Goal: Task Accomplishment & Management: Use online tool/utility

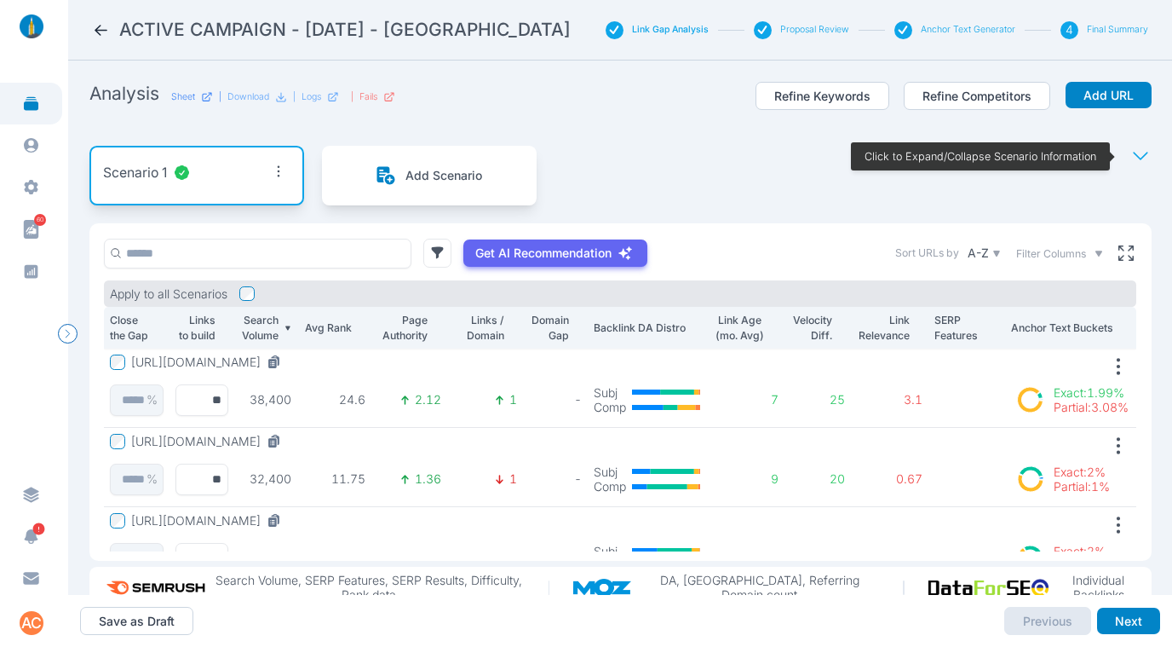
click at [180, 98] on p "Sheet" at bounding box center [183, 97] width 24 height 12
click at [107, 32] on icon at bounding box center [101, 30] width 18 height 18
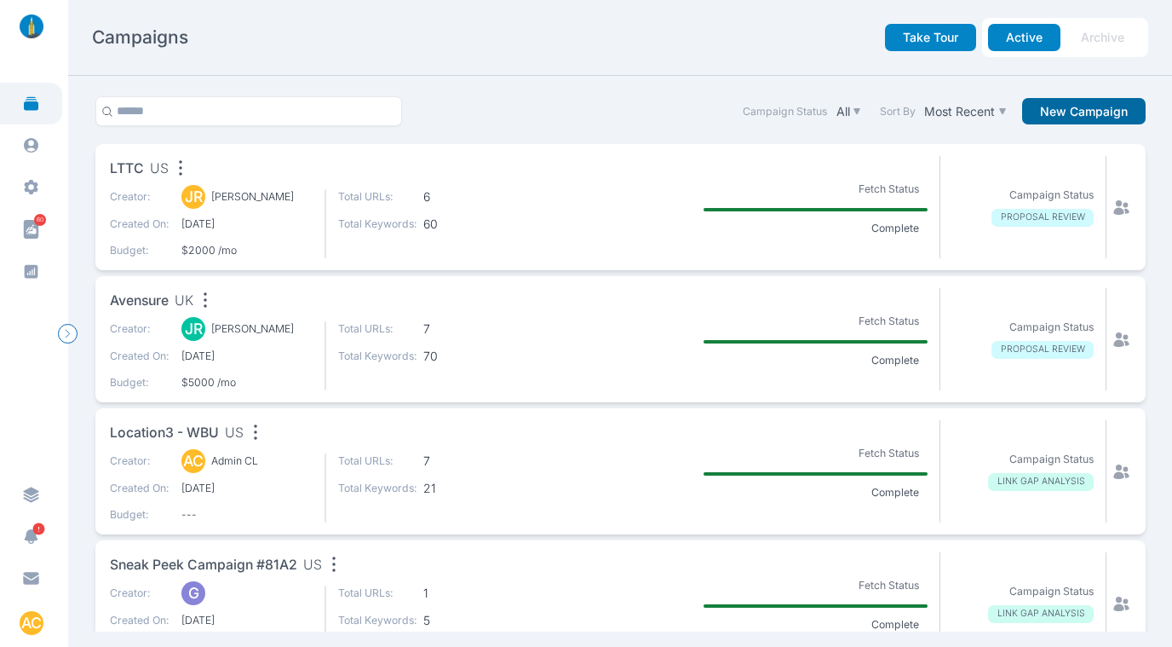
click at [1097, 116] on button "New Campaign" at bounding box center [1084, 111] width 124 height 27
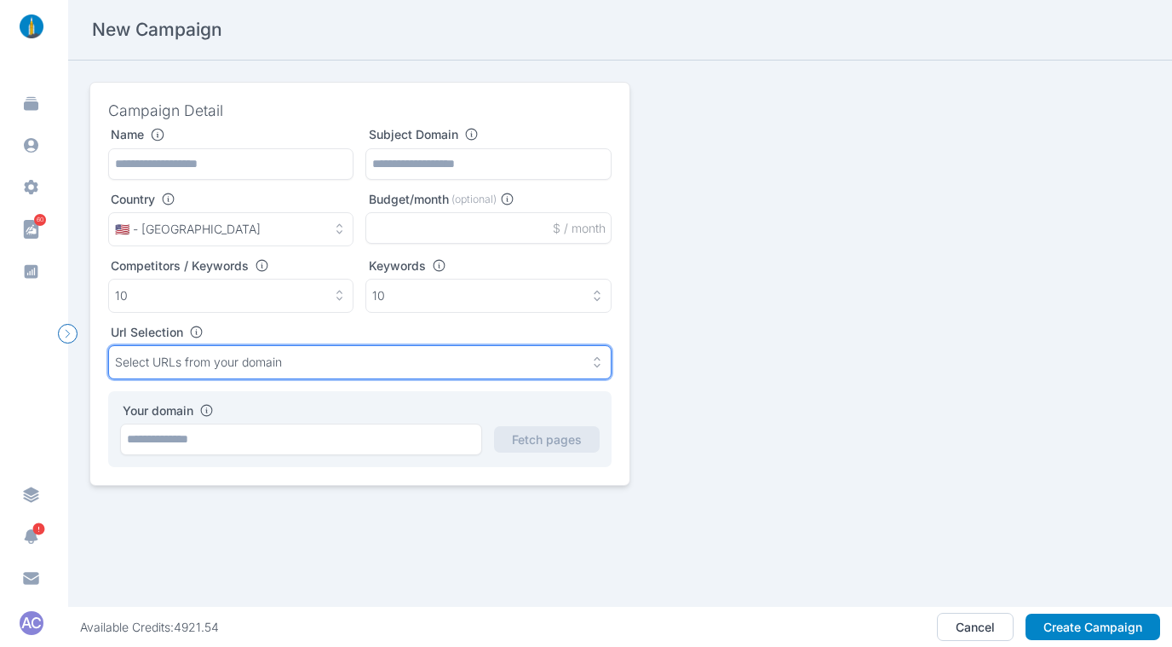
click at [214, 371] on button "Select URLs from your domain" at bounding box center [359, 362] width 503 height 34
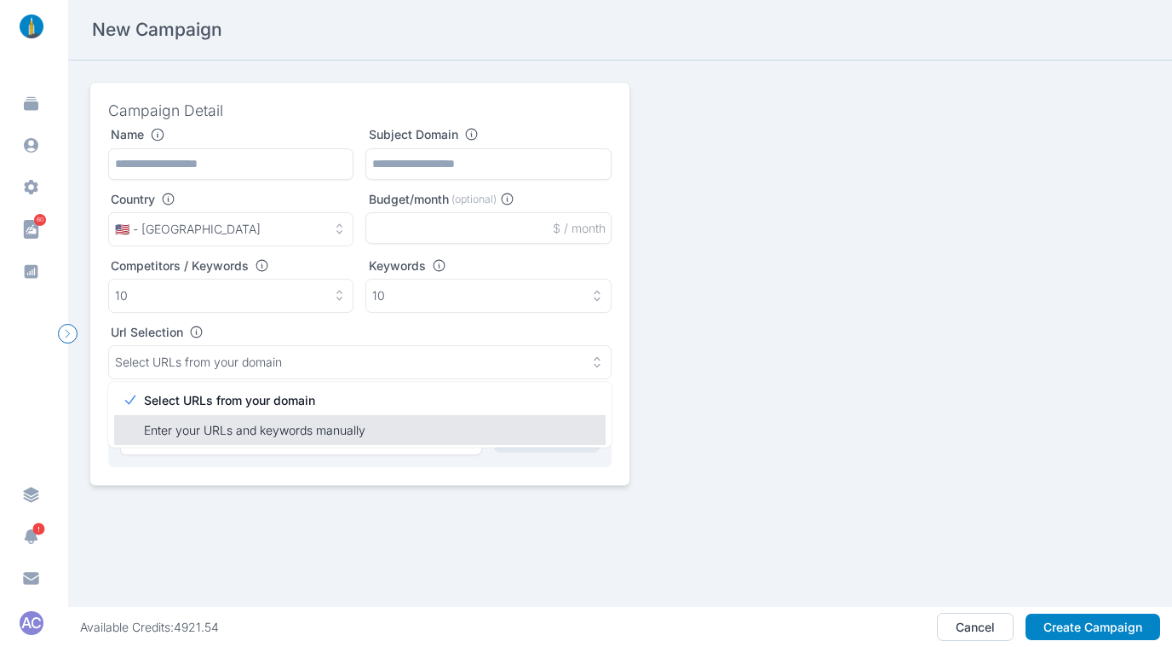
click at [198, 423] on p "Enter your URLs and keywords manually" at bounding box center [369, 430] width 450 height 18
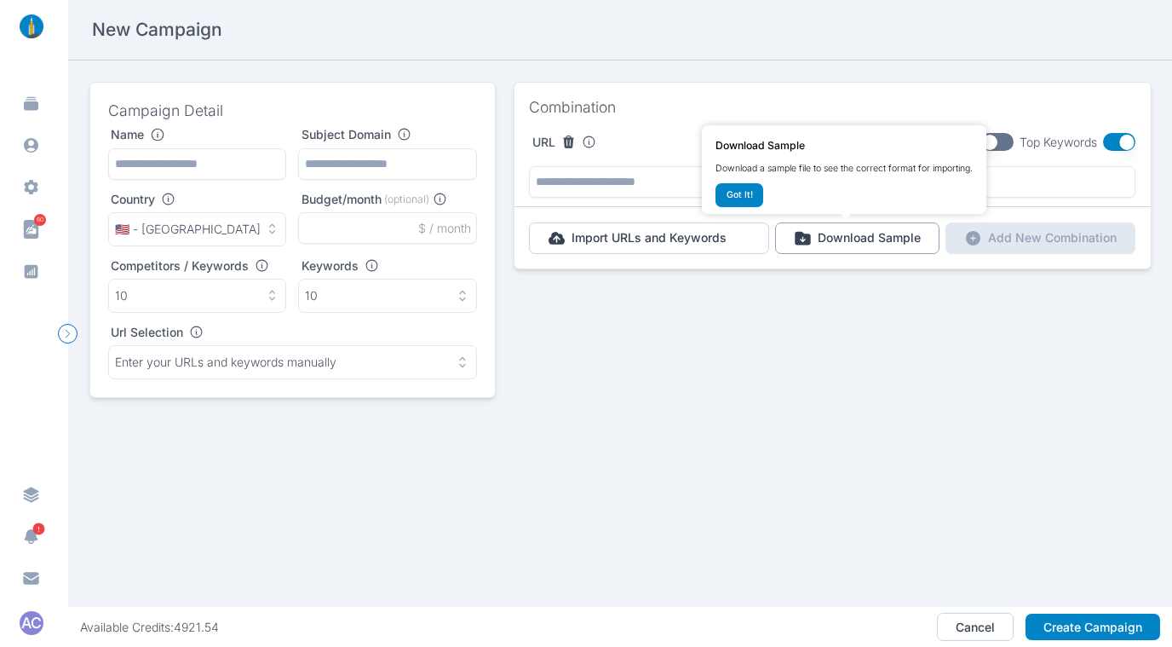
click at [842, 239] on button "Download Sample" at bounding box center [857, 238] width 164 height 32
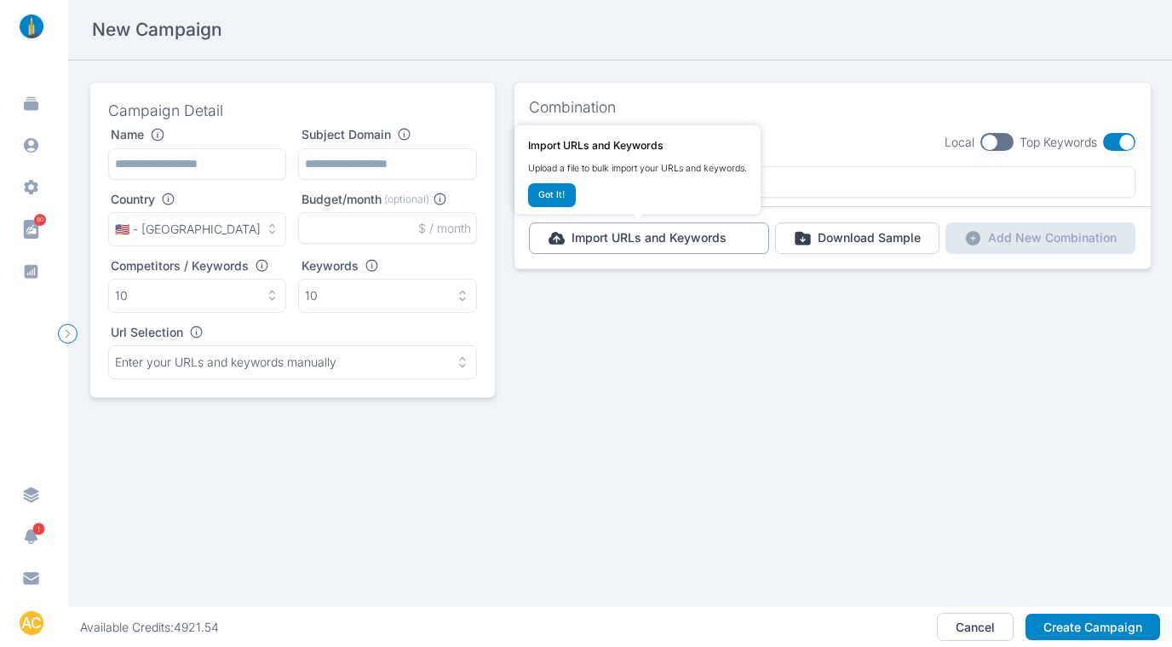
click at [622, 241] on p "Import URLs and Keywords" at bounding box center [649, 237] width 155 height 15
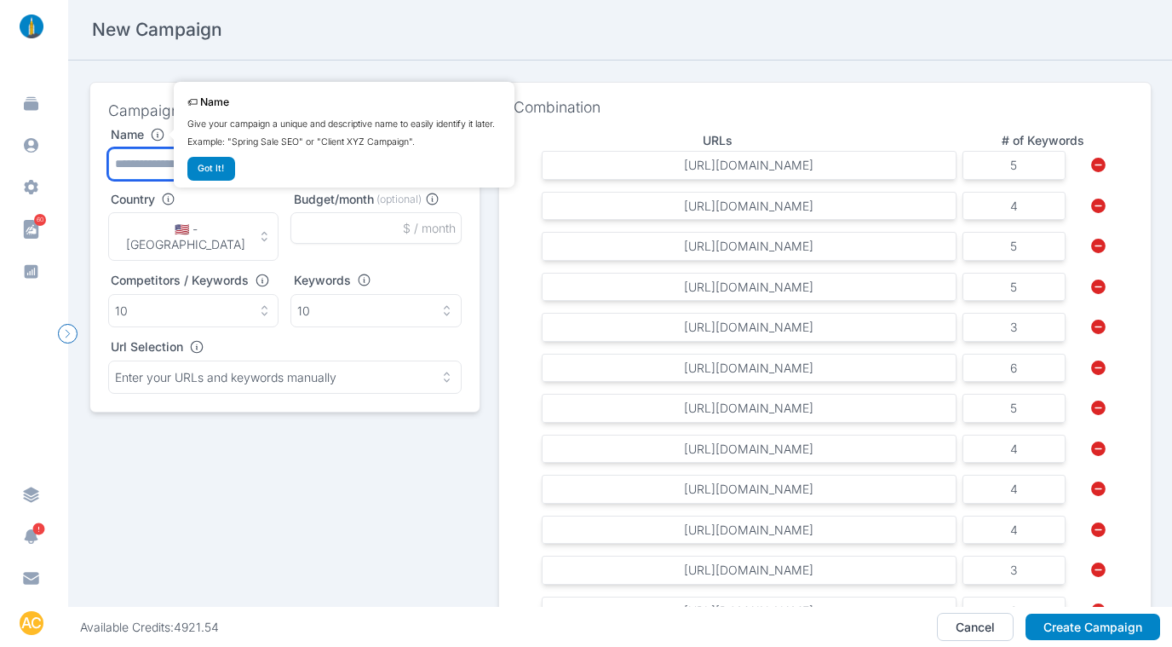
scroll to position [5, 0]
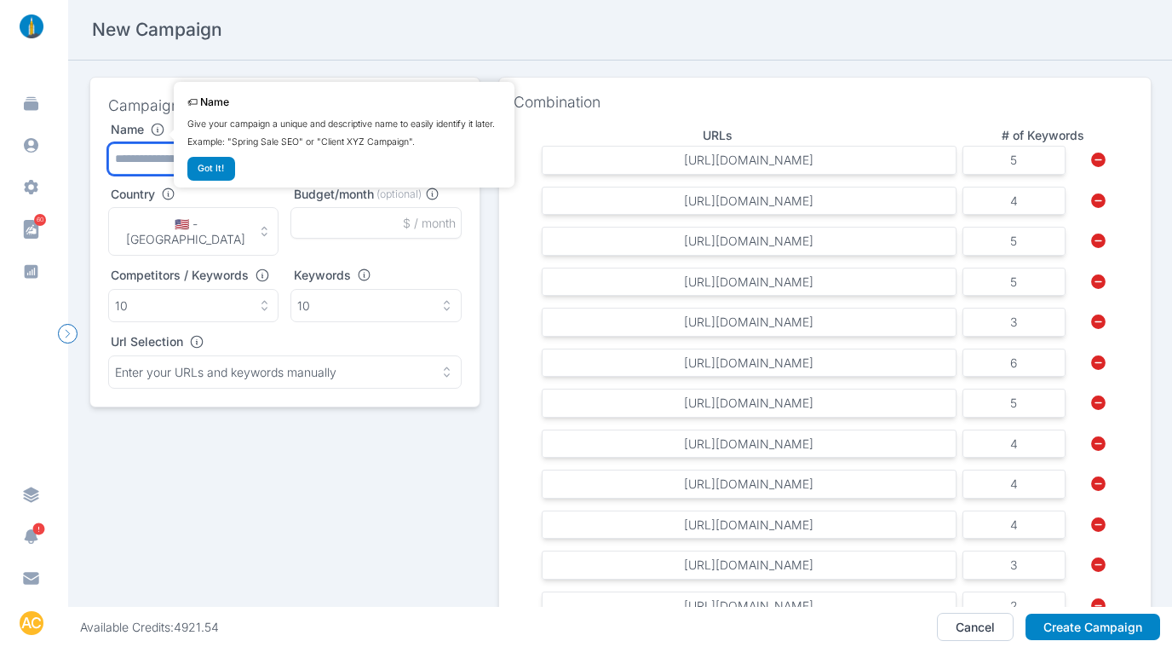
click at [117, 157] on input "text" at bounding box center [193, 159] width 171 height 32
type input "*******"
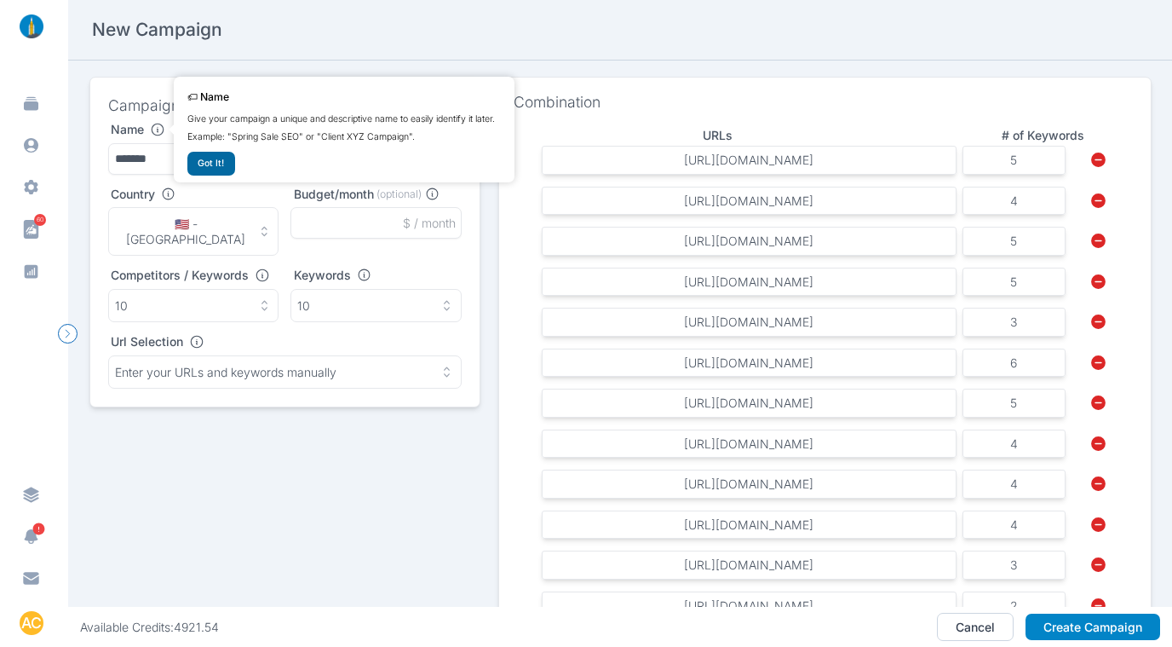
click at [198, 164] on button "Got It!" at bounding box center [211, 164] width 48 height 24
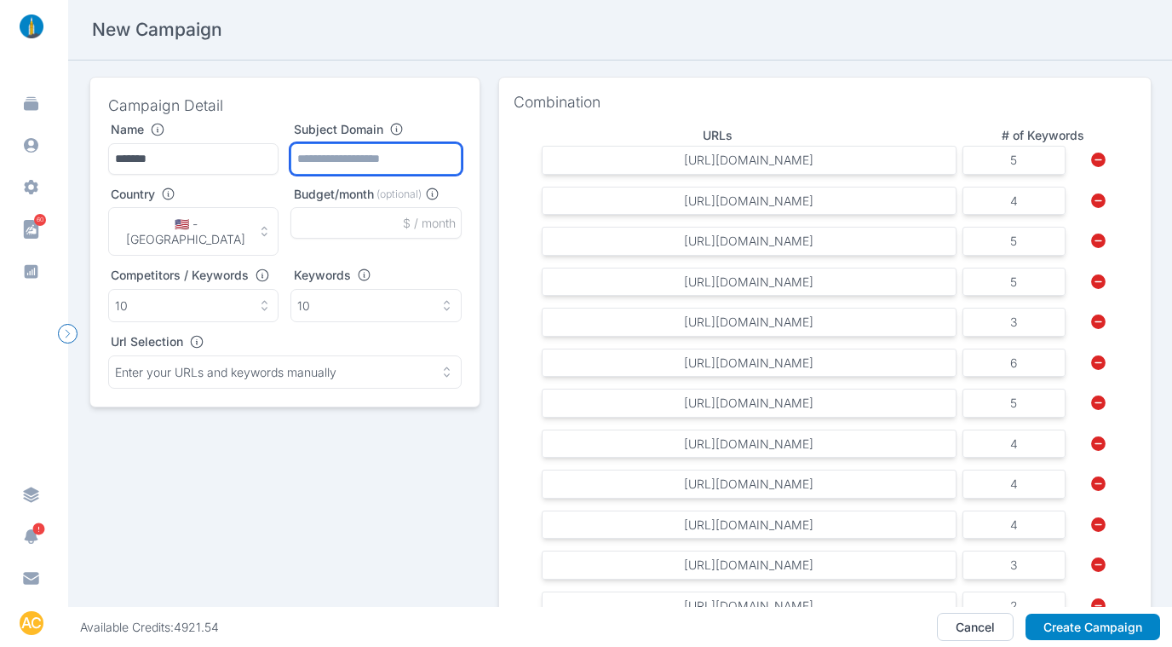
click at [362, 161] on input "text" at bounding box center [375, 159] width 171 height 32
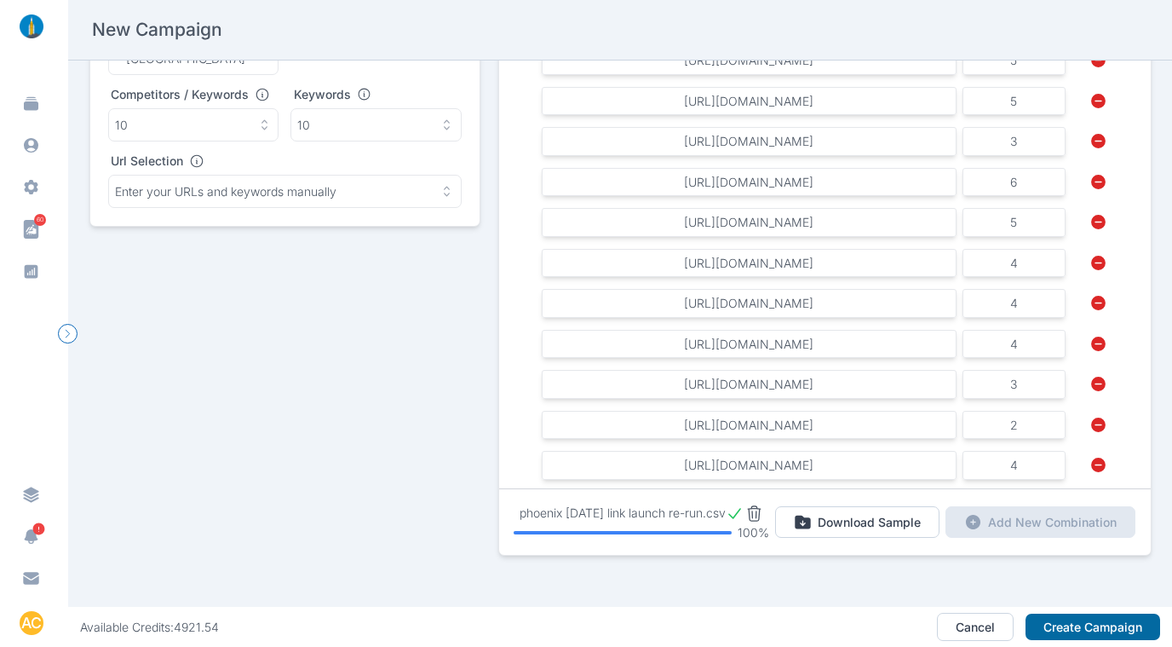
type input "**********"
click at [1087, 621] on button "Create Campaign" at bounding box center [1093, 626] width 135 height 27
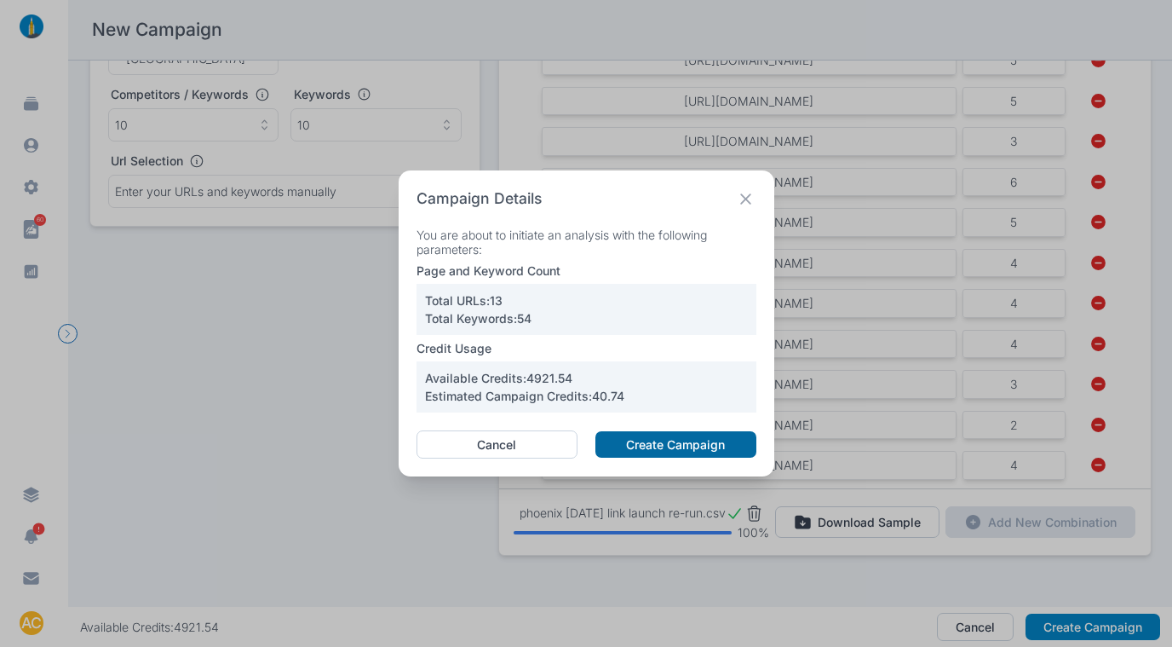
click at [671, 442] on button "Create Campaign" at bounding box center [675, 444] width 160 height 27
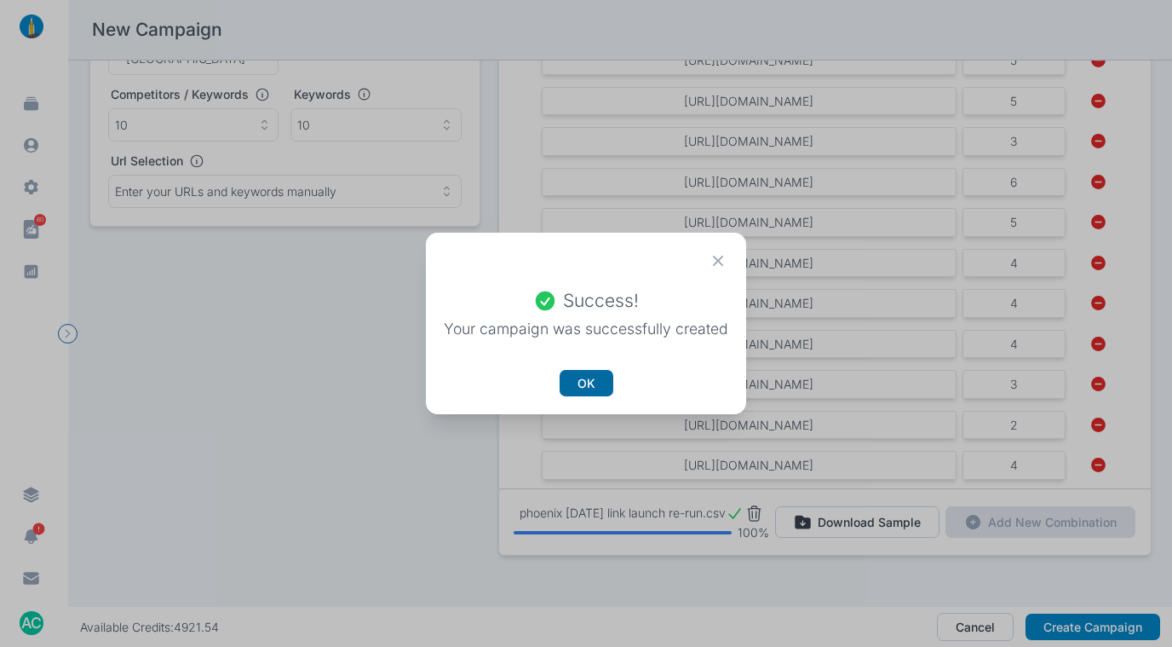
click at [601, 386] on button "OK" at bounding box center [587, 383] width 54 height 27
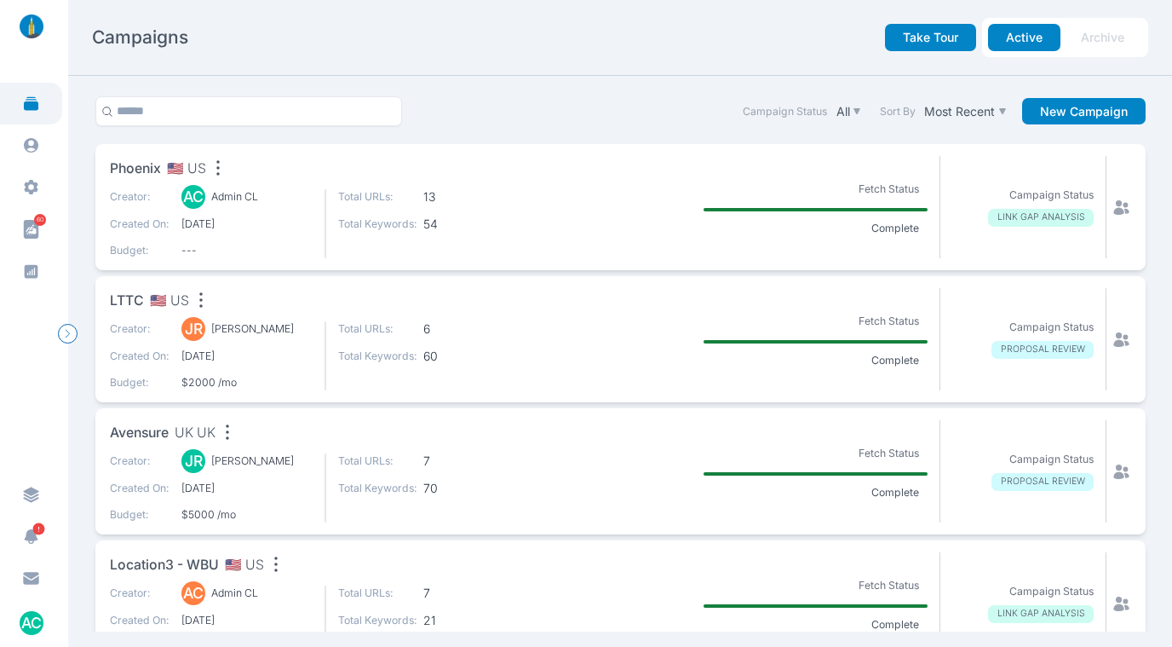
click at [128, 161] on span "Phoenix" at bounding box center [135, 168] width 51 height 21
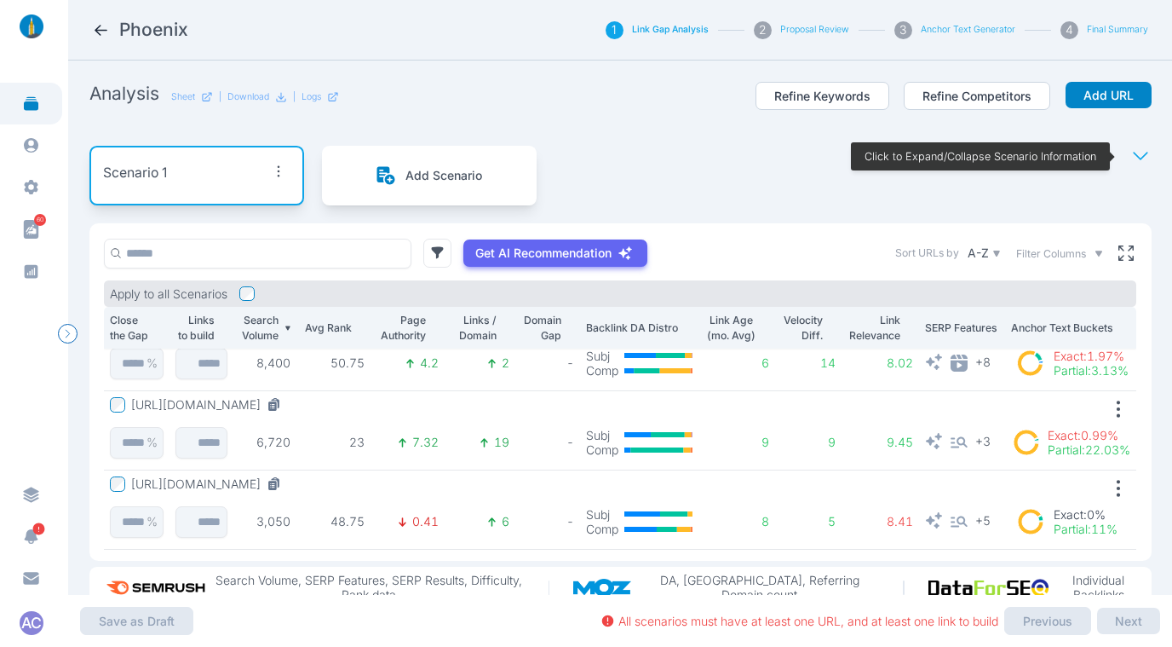
scroll to position [854, 0]
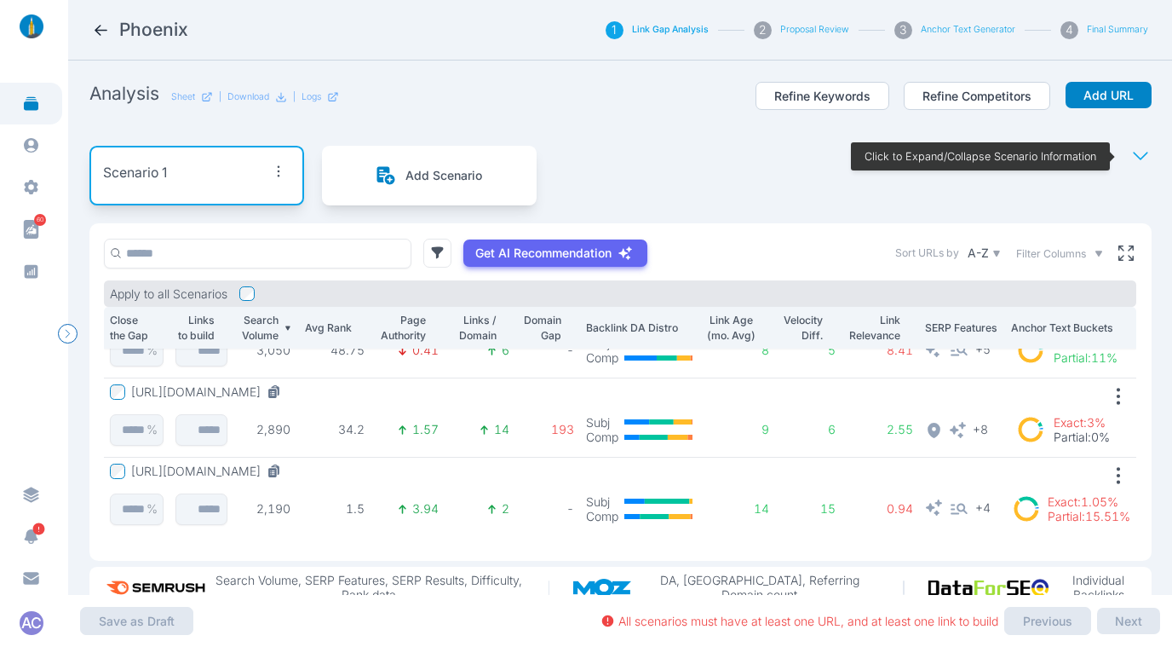
click at [97, 26] on icon at bounding box center [101, 30] width 18 height 18
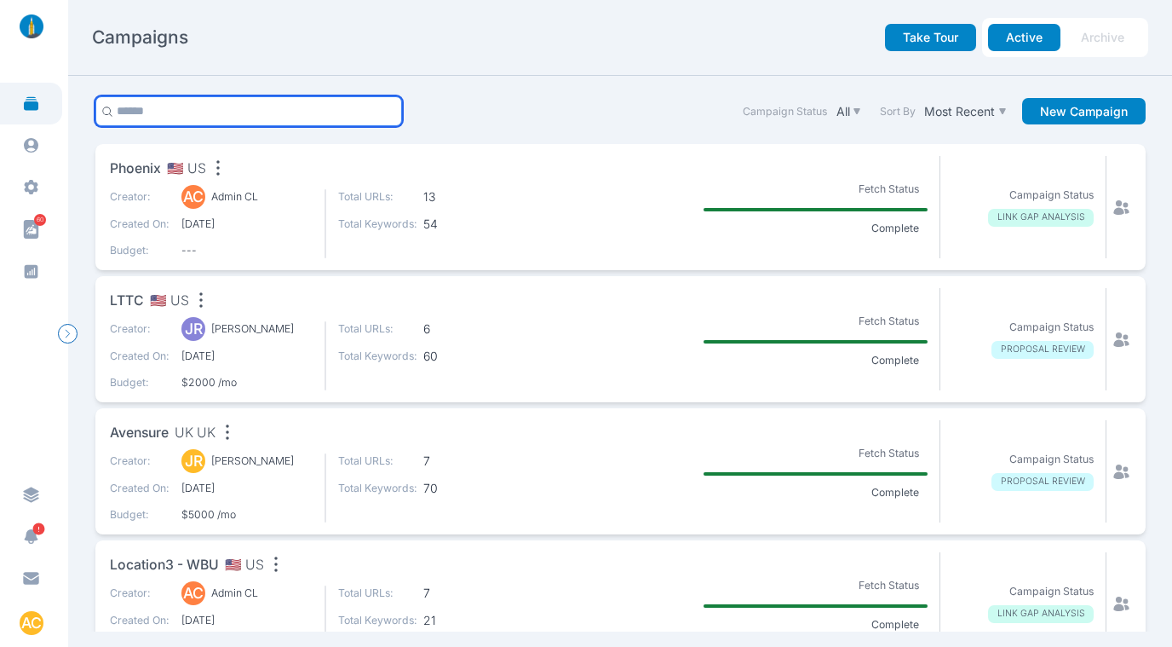
click at [256, 101] on input "text" at bounding box center [249, 111] width 308 height 30
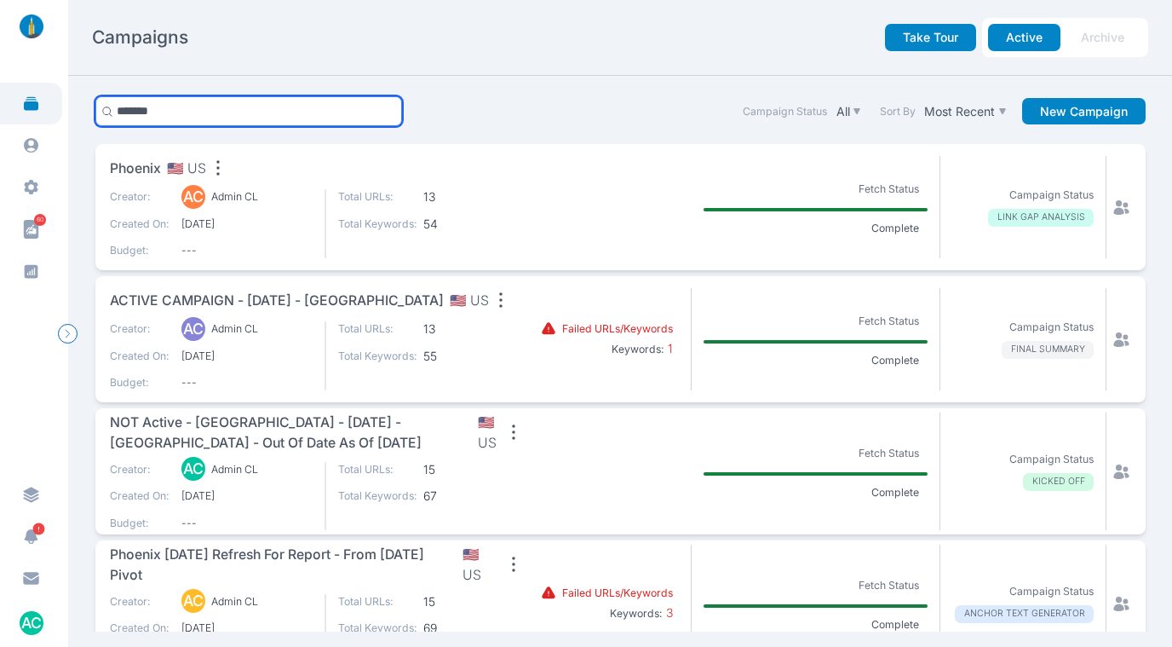
type input "*******"
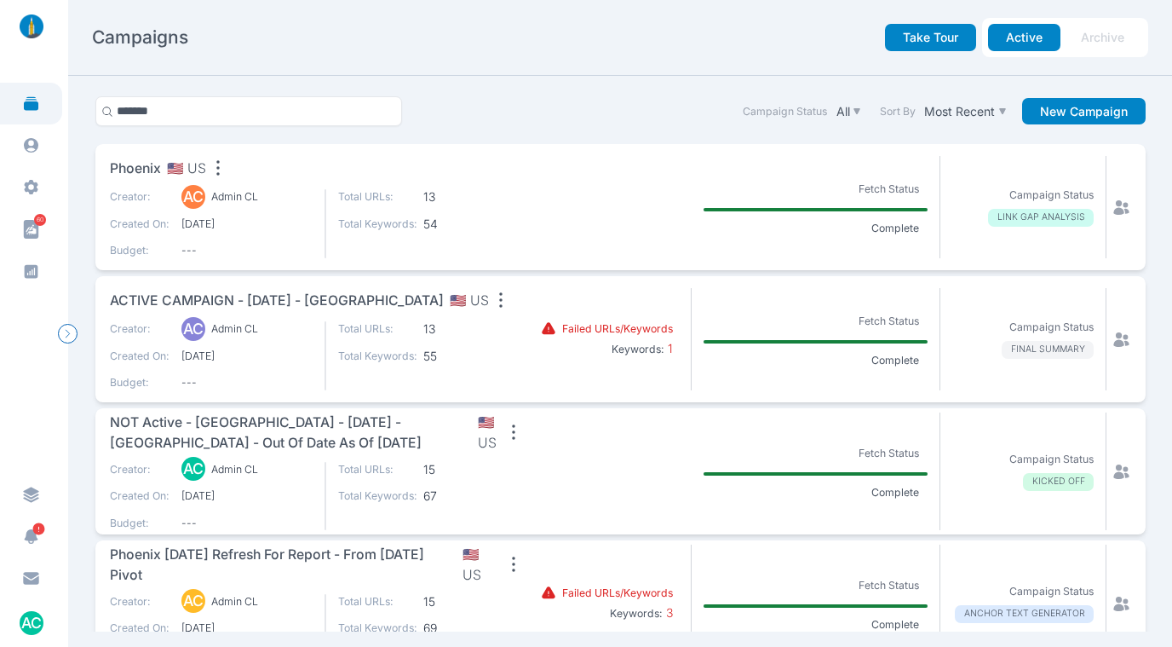
click at [277, 300] on span "ACTIVE CAMPAIGN - Dec 2024 - Phoenix" at bounding box center [277, 300] width 334 height 21
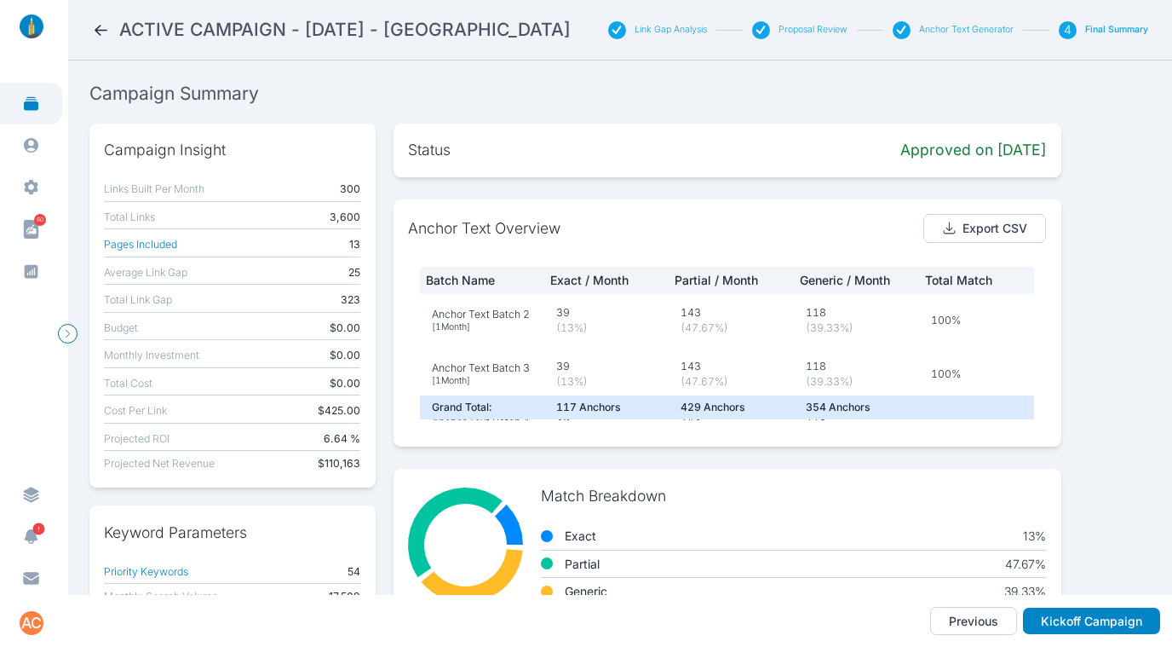
click at [653, 32] on button "Link Gap Analysis" at bounding box center [671, 30] width 72 height 12
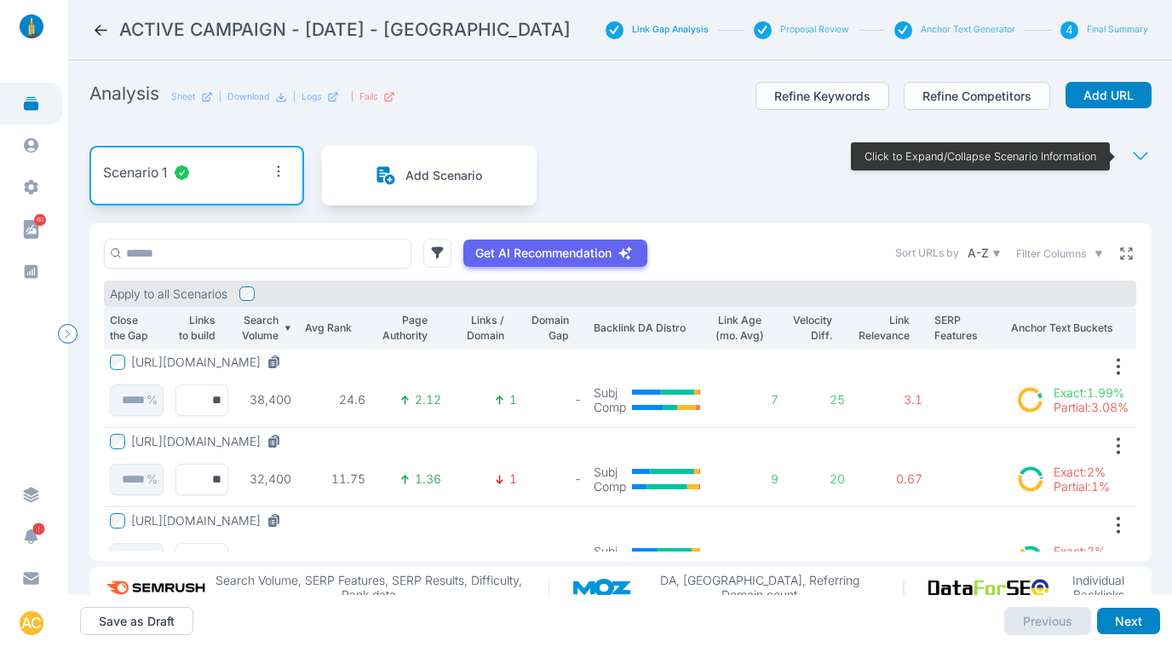
click at [1118, 252] on icon at bounding box center [1125, 252] width 15 height 15
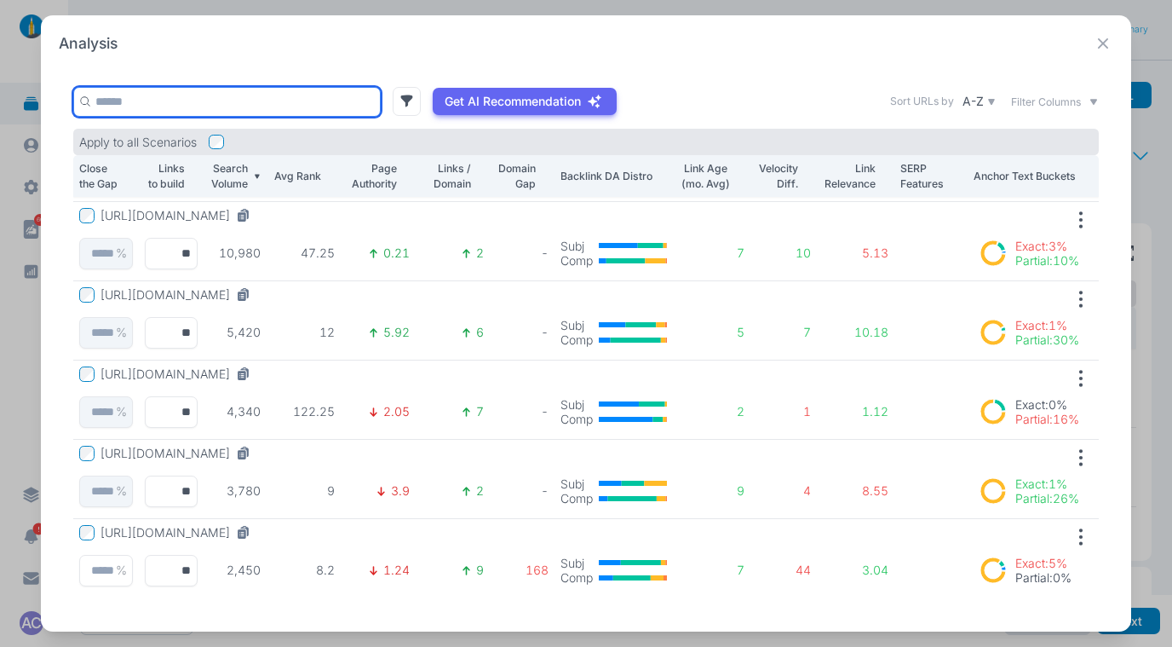
scroll to position [633, 0]
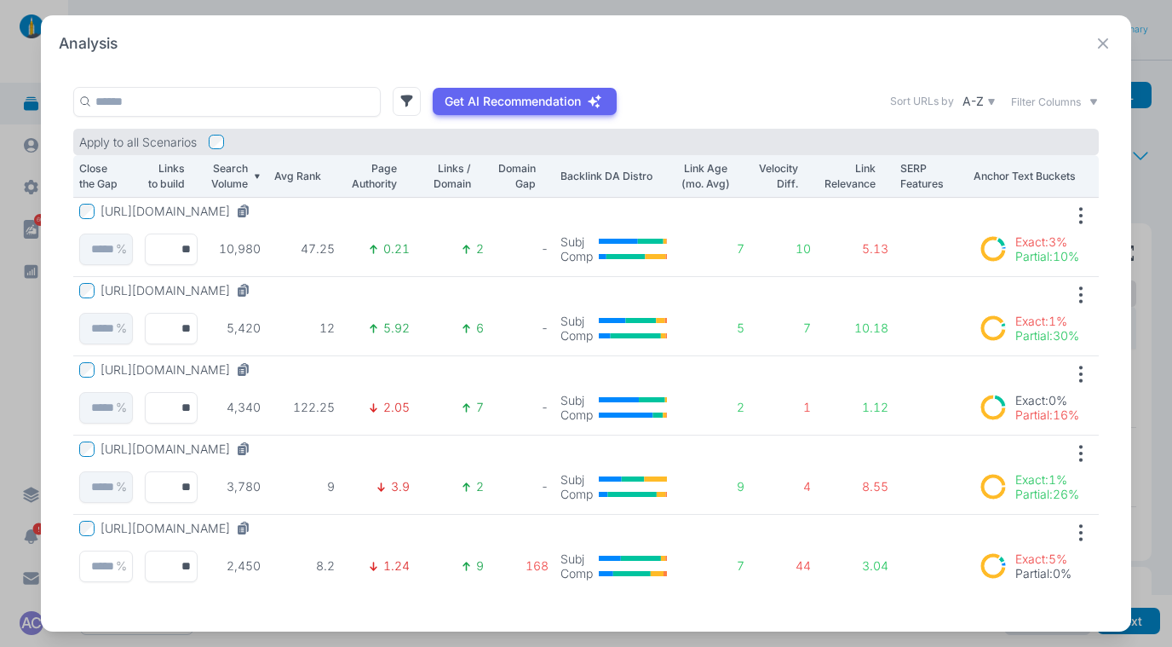
click at [1101, 47] on icon at bounding box center [1103, 43] width 21 height 21
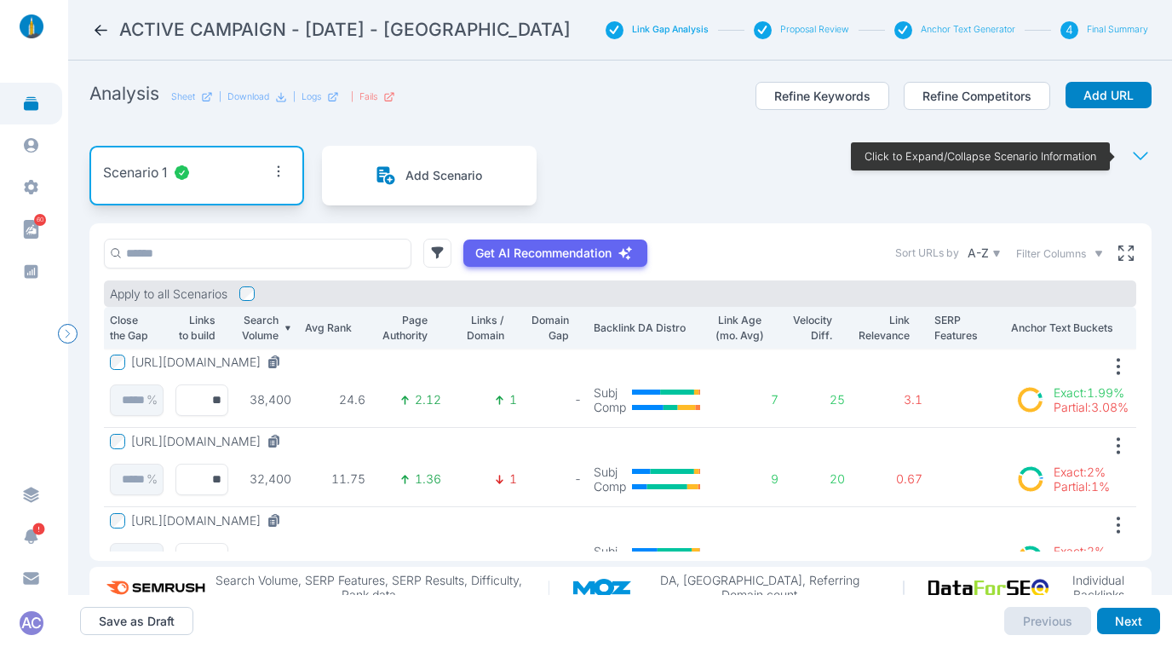
click at [683, 187] on div "Scenario 1 Add Scenario Click to Expand/Collapse Scenario Information" at bounding box center [620, 175] width 1062 height 95
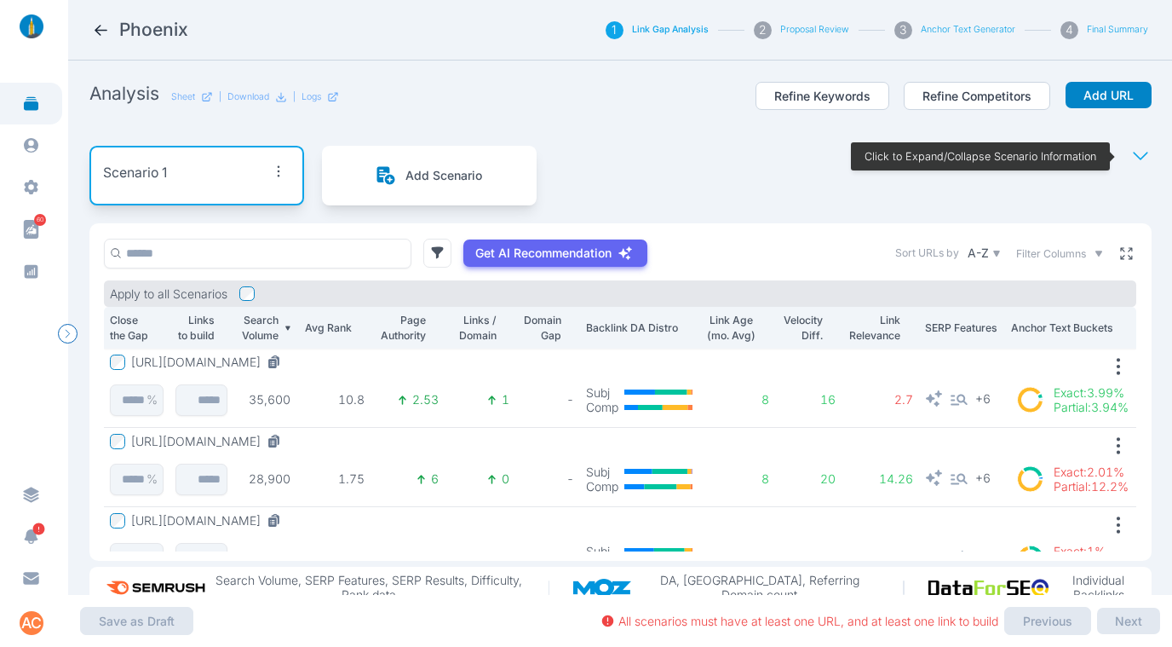
click at [1118, 252] on icon at bounding box center [1125, 252] width 15 height 15
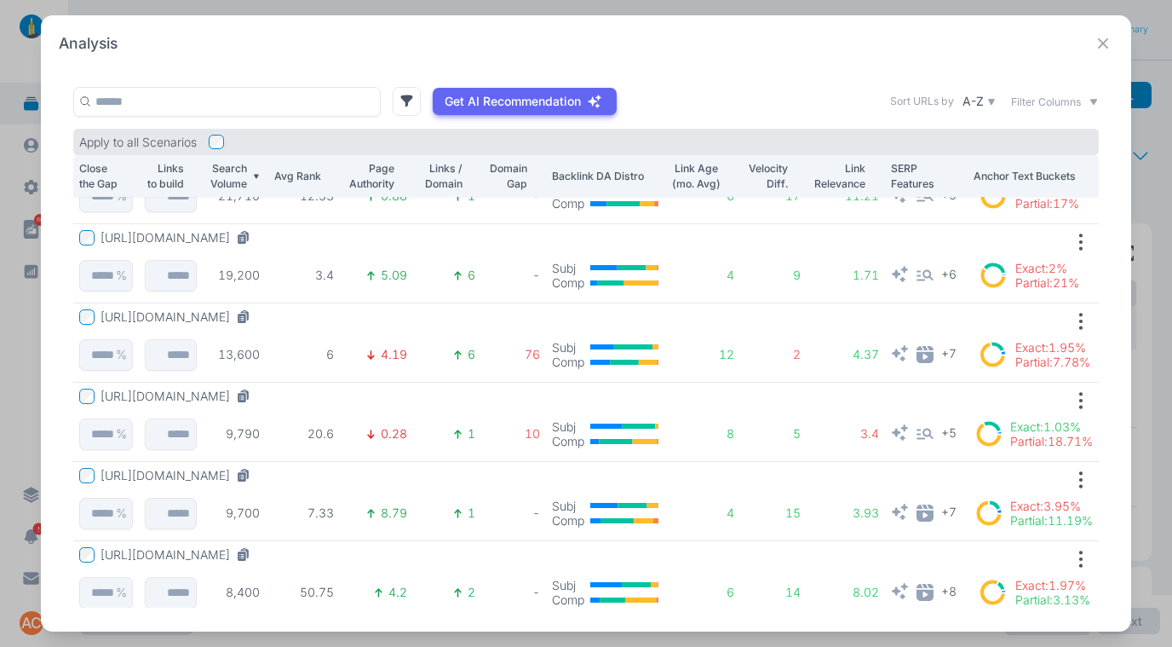
scroll to position [294, 0]
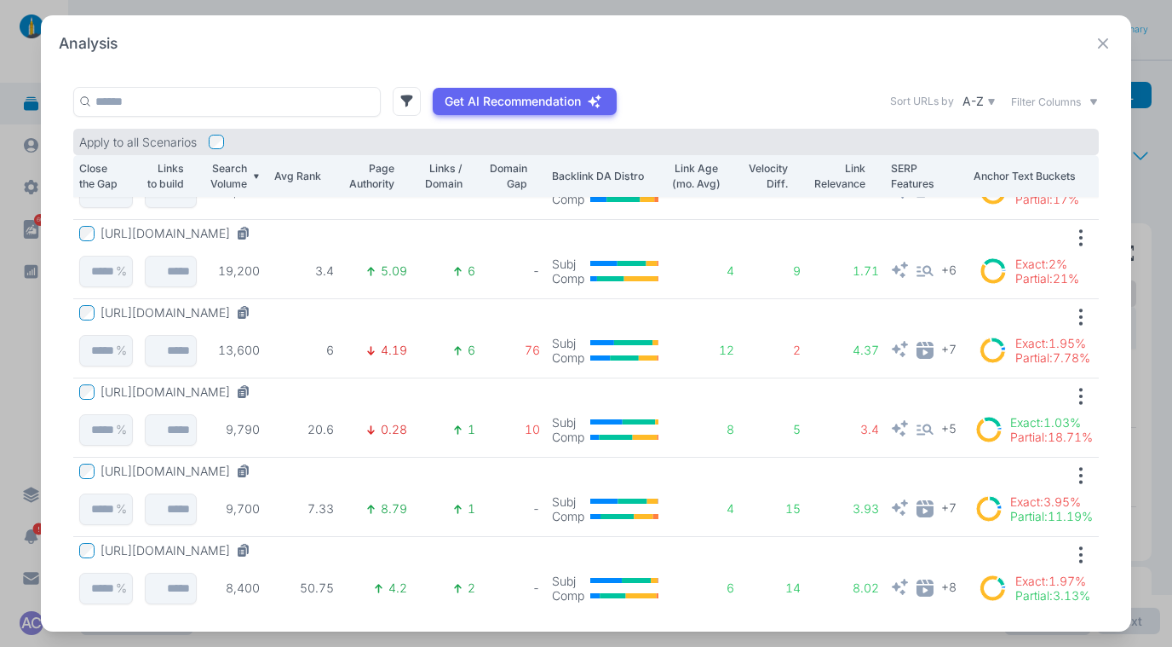
click at [1100, 47] on icon at bounding box center [1103, 43] width 21 height 21
